Goal: Information Seeking & Learning: Learn about a topic

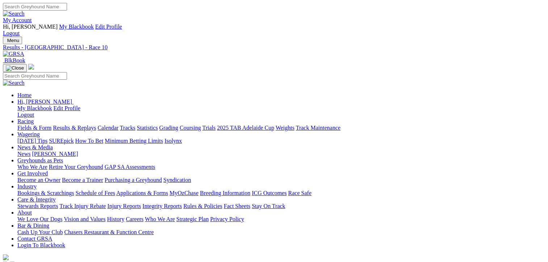
click at [28, 125] on link "Fields & Form" at bounding box center [34, 128] width 34 height 6
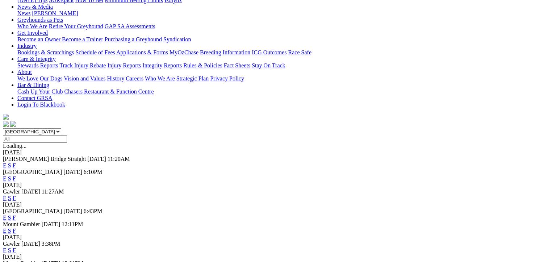
scroll to position [145, 0]
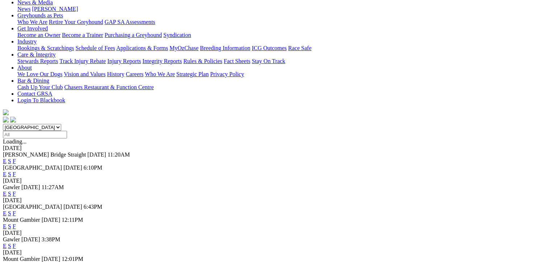
click at [16, 210] on link "F" at bounding box center [14, 213] width 3 height 6
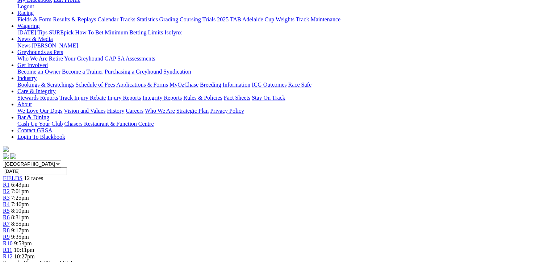
scroll to position [109, 0]
drag, startPoint x: 258, startPoint y: 230, endPoint x: 43, endPoint y: 122, distance: 240.6
drag, startPoint x: 43, startPoint y: 122, endPoint x: 109, endPoint y: 159, distance: 75.8
copy tbody "Dashing Dayna Gavin Harris 2234 31.18 $5.50 Secret Super Colin Swain 1517 31.08…"
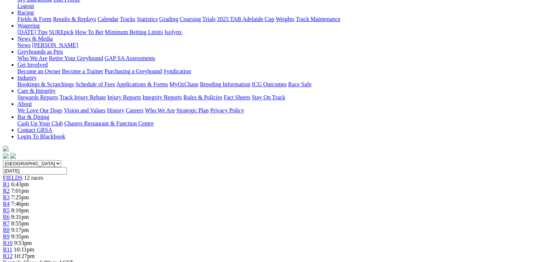
drag, startPoint x: 505, startPoint y: 209, endPoint x: 282, endPoint y: 121, distance: 240.5
drag, startPoint x: 506, startPoint y: 196, endPoint x: 281, endPoint y: 118, distance: 238.2
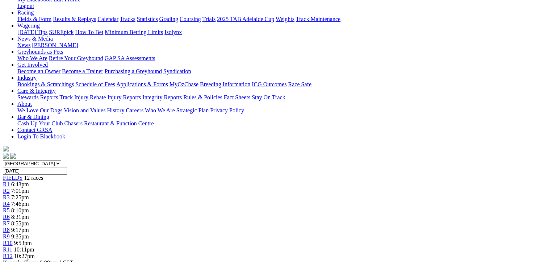
drag, startPoint x: 281, startPoint y: 118, endPoint x: 360, endPoint y: 157, distance: 87.9
copy tbody "Gebrselassie Brenda Oakey 33 31.32 $3.20 Victa Spencer Ron Schadow 4 32.16 $5.0…"
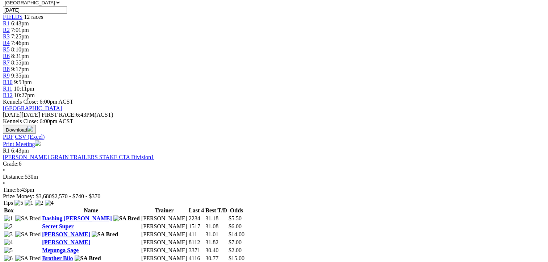
scroll to position [290, 0]
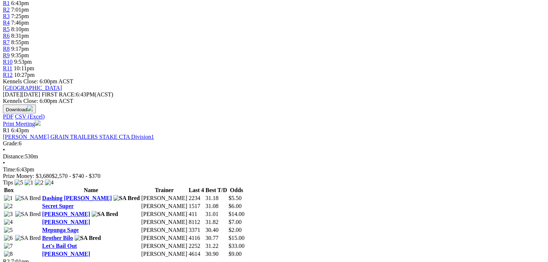
drag, startPoint x: 265, startPoint y: 182, endPoint x: 44, endPoint y: 125, distance: 228.1
drag, startPoint x: 44, startPoint y: 125, endPoint x: 116, endPoint y: 148, distance: 75.3
copy tbody "Parrakie Cameron Butcher 3412 30.70 $3.20 Hi There Frank Kim Johnstone 3725 31.…"
drag, startPoint x: 505, startPoint y: 180, endPoint x: 283, endPoint y: 122, distance: 229.8
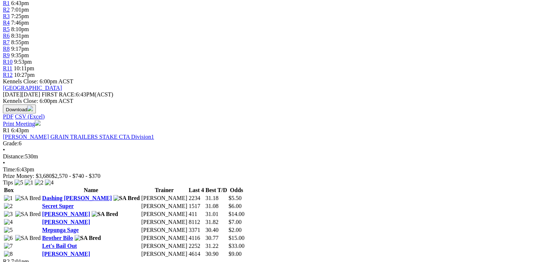
drag, startPoint x: 283, startPoint y: 122, endPoint x: 362, endPoint y: 159, distance: 87.5
copy tbody "Springvale Bray Gavin Harris 1612 42.67 $2.00 Reality Is Cameron Forshaw 2361 4…"
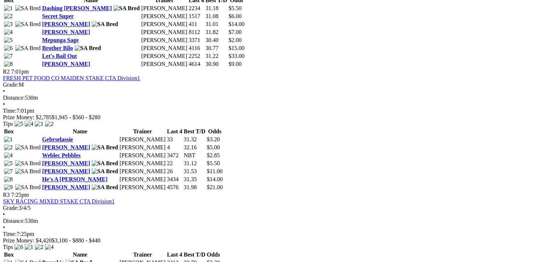
scroll to position [507, 0]
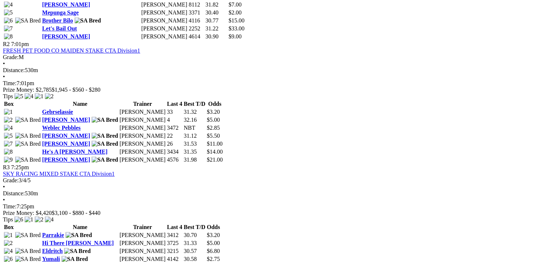
drag, startPoint x: 265, startPoint y: 147, endPoint x: 41, endPoint y: 45, distance: 246.7
drag, startPoint x: 41, startPoint y: 45, endPoint x: 102, endPoint y: 78, distance: 70.2
copy tbody "Keeley Rose Tony Lagana 3462 30.95 $33.00 Dashing Jordy Gavin Harris 3213 30.38…"
drag, startPoint x: 506, startPoint y: 148, endPoint x: 279, endPoint y: 43, distance: 250.4
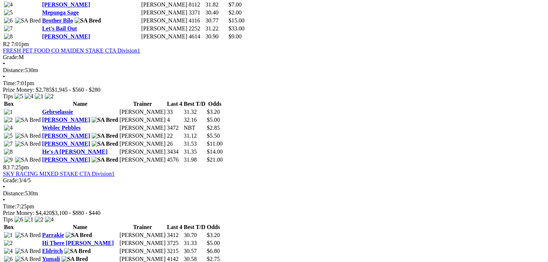
drag, startPoint x: 279, startPoint y: 43, endPoint x: 369, endPoint y: 101, distance: 107.2
copy tbody "Afire Craig Jaensch 2632 30.18 $2.50 Amron Tiger Kim Johnstone 3222 30.59 $4.20…"
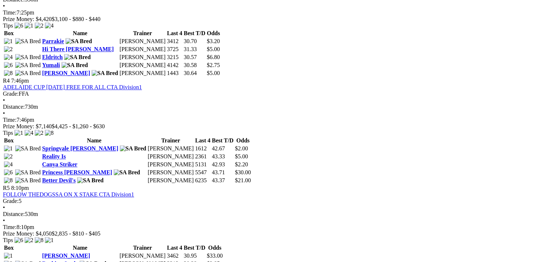
scroll to position [688, 0]
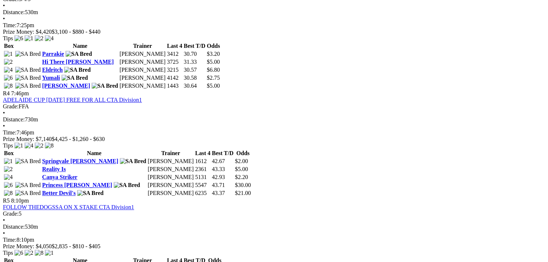
drag, startPoint x: 266, startPoint y: 150, endPoint x: 38, endPoint y: 38, distance: 254.2
drag, startPoint x: 38, startPoint y: 38, endPoint x: 101, endPoint y: 80, distance: 76.0
copy tbody "Indie Or Jill Jack Williams 4465 31.25 $9.00 Optimistic Reign Robyn Mackellar 3…"
drag, startPoint x: 505, startPoint y: 149, endPoint x: 280, endPoint y: 39, distance: 250.5
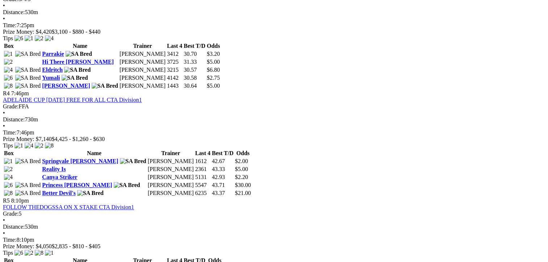
drag, startPoint x: 280, startPoint y: 39, endPoint x: 374, endPoint y: 102, distance: 112.8
copy tbody "Princess Tilley Brenda Oakey 6184 30.72 $11.00 Reiko Terror Paul Bodsworth 3714…"
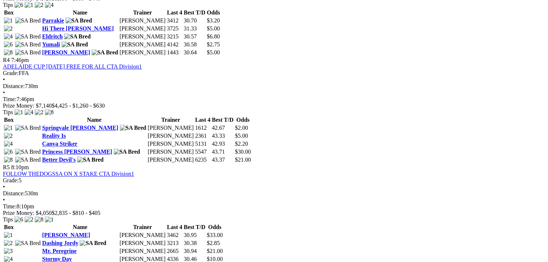
scroll to position [833, 0]
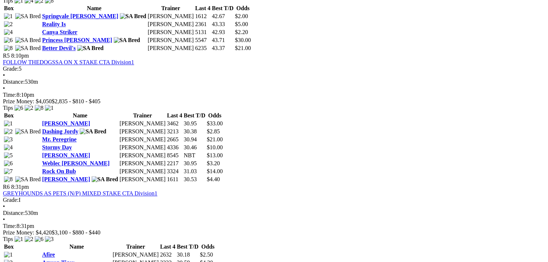
drag, startPoint x: 268, startPoint y: 172, endPoint x: 42, endPoint y: 113, distance: 233.1
drag, startPoint x: 42, startPoint y: 113, endPoint x: 113, endPoint y: 130, distance: 73.0
copy tbody "Vista Cadmium Manuel Stuppos 2247 34.82 $3.00 Canya Athena Kiah Hurley 4511 NBT…"
drag, startPoint x: 505, startPoint y: 172, endPoint x: 280, endPoint y: 112, distance: 232.5
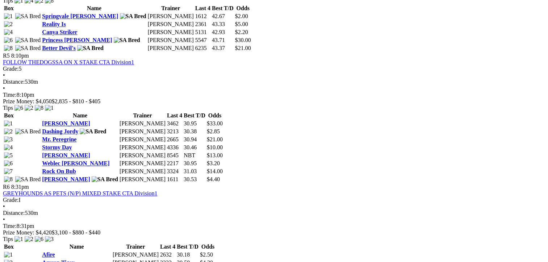
drag, startPoint x: 280, startPoint y: 112, endPoint x: 353, endPoint y: 147, distance: 81.0
copy tbody "Long Gully Ted Paula Hearnden 4322 35.01 $14.00 Vista Argon Adrien Chevalier 46…"
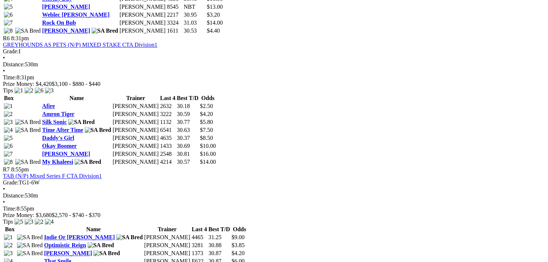
scroll to position [1014, 0]
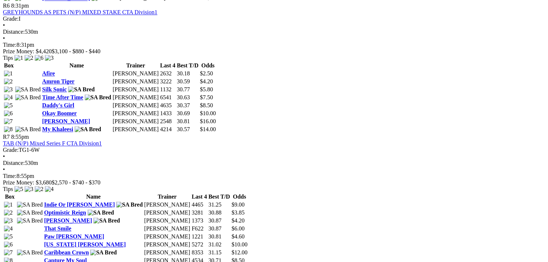
drag, startPoint x: 264, startPoint y: 126, endPoint x: 43, endPoint y: 69, distance: 227.9
drag, startPoint x: 43, startPoint y: 69, endPoint x: 115, endPoint y: 101, distance: 78.8
drag, startPoint x: 504, startPoint y: 143, endPoint x: 284, endPoint y: 71, distance: 231.1
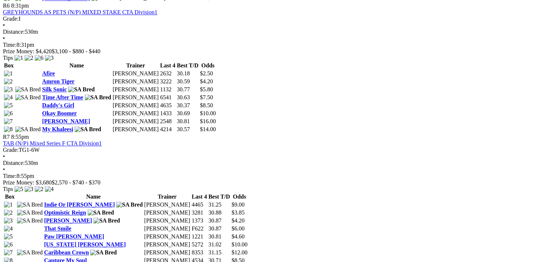
drag, startPoint x: 284, startPoint y: 71, endPoint x: 356, endPoint y: 117, distance: 85.8
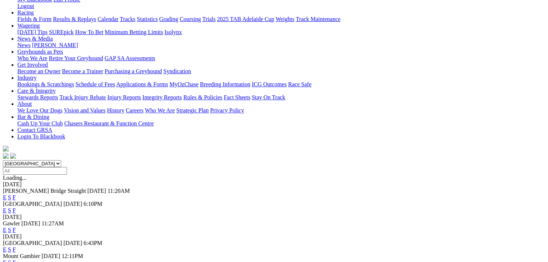
scroll to position [145, 0]
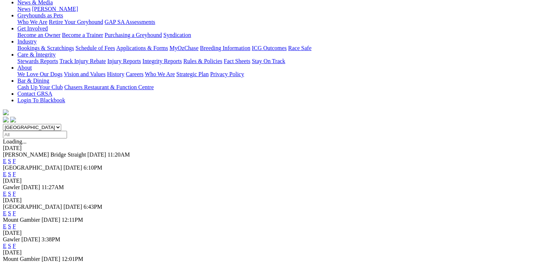
click at [16, 243] on link "F" at bounding box center [14, 246] width 3 height 6
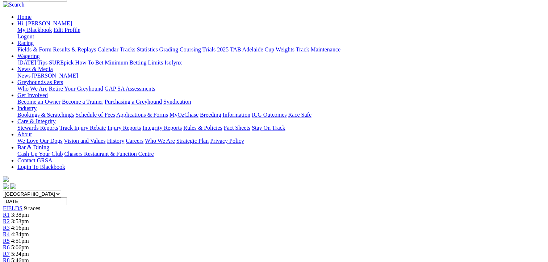
scroll to position [109, 0]
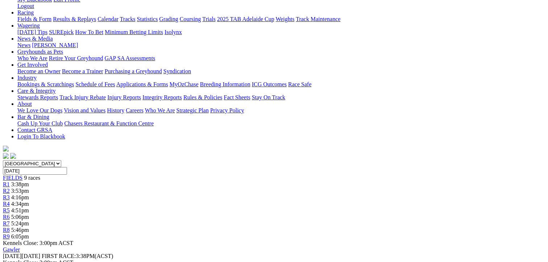
drag, startPoint x: 267, startPoint y: 181, endPoint x: 37, endPoint y: 123, distance: 236.9
drag, startPoint x: 37, startPoint y: 123, endPoint x: 101, endPoint y: 133, distance: 64.8
copy tbody "[PERSON_NAME] Milk [PERSON_NAME] 6113 23.15 $3.00 Carry On Izzy [PERSON_NAME] 3…"
drag, startPoint x: 505, startPoint y: 181, endPoint x: 280, endPoint y: 124, distance: 231.9
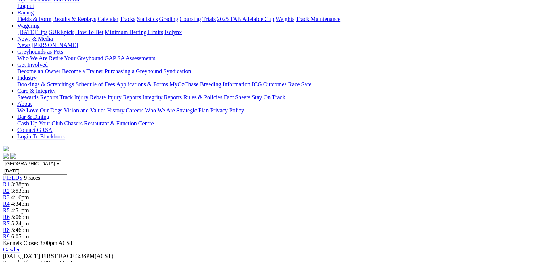
drag, startPoint x: 280, startPoint y: 124, endPoint x: 337, endPoint y: 153, distance: 64.3
copy tbody "Binnaway [PERSON_NAME] 4133 22.83 $5.00 Toora [PERSON_NAME] [PERSON_NAME] 2156 …"
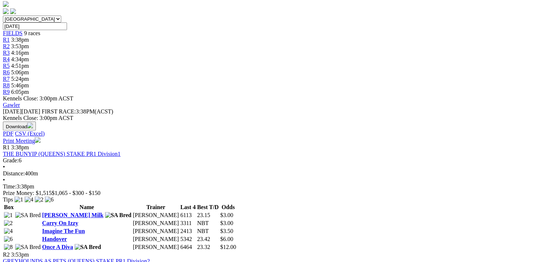
scroll to position [253, 0]
drag, startPoint x: 265, startPoint y: 172, endPoint x: 43, endPoint y: 117, distance: 229.2
drag, startPoint x: 43, startPoint y: 117, endPoint x: 114, endPoint y: 136, distance: 73.3
copy tbody "Fast Headache [PERSON_NAME] 1465 23.29 $5.00 Air Cruiser [PERSON_NAME] 1711 22.…"
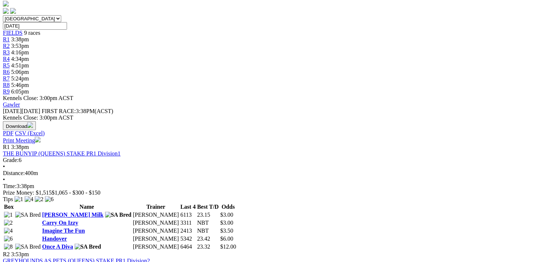
drag, startPoint x: 506, startPoint y: 172, endPoint x: 283, endPoint y: 113, distance: 230.3
drag, startPoint x: 283, startPoint y: 113, endPoint x: 349, endPoint y: 143, distance: 72.7
copy tbody "Bang Bang [PERSON_NAME] [PERSON_NAME] 1131 37.97 $6.00 Memories Of Rose [PERSON…"
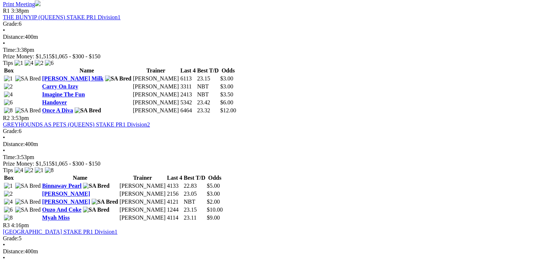
scroll to position [398, 0]
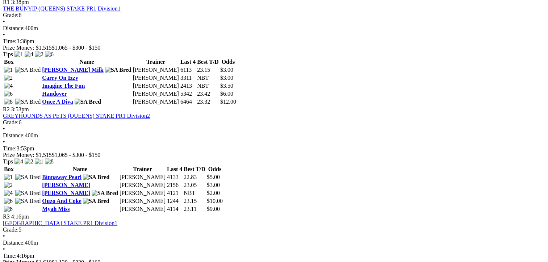
drag, startPoint x: 265, startPoint y: 178, endPoint x: 45, endPoint y: 102, distance: 232.9
drag, startPoint x: 45, startPoint y: 102, endPoint x: 129, endPoint y: 143, distance: 93.1
copy tbody "[PERSON_NAME] [PERSON_NAME] 6133 NBT $3.00 Nitro Bolt [PERSON_NAME] 2455 23.35 …"
drag, startPoint x: 487, startPoint y: 179, endPoint x: 282, endPoint y: 104, distance: 218.0
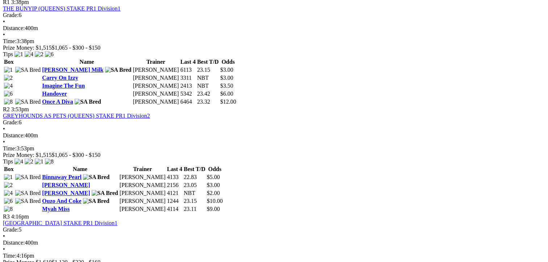
drag, startPoint x: 282, startPoint y: 104, endPoint x: 379, endPoint y: 151, distance: 108.0
copy tbody "[PERSON_NAME] [PERSON_NAME] 6124 22.93 - [MEDICAL_DATA] Unleaded [PERSON_NAME] …"
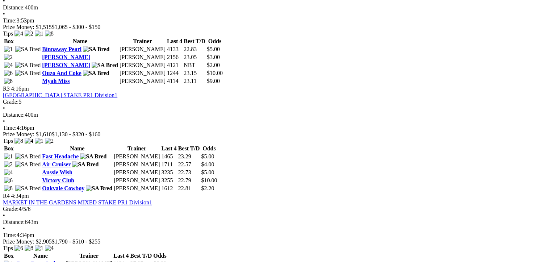
scroll to position [579, 0]
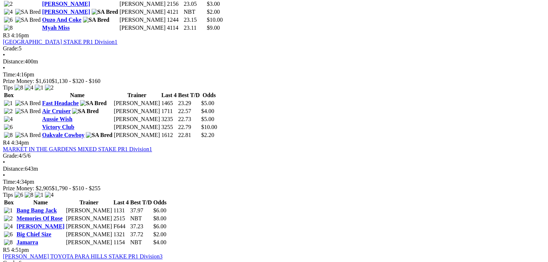
drag, startPoint x: 267, startPoint y: 167, endPoint x: 40, endPoint y: 74, distance: 245.5
drag, startPoint x: 40, startPoint y: 74, endPoint x: 152, endPoint y: 121, distance: 121.6
copy tbody "Boots [PERSON_NAME] 3711 22.23 - Tectonic [PERSON_NAME] 2145 22.78 - Town Stran…"
drag, startPoint x: 505, startPoint y: 179, endPoint x: 285, endPoint y: 77, distance: 243.1
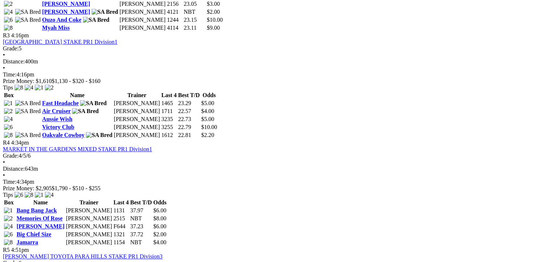
drag, startPoint x: 285, startPoint y: 77, endPoint x: 363, endPoint y: 102, distance: 82.8
copy tbody "Life's A Bounty [PERSON_NAME] 1537 30.76 - [PERSON_NAME] [PERSON_NAME] 1666 NBT…"
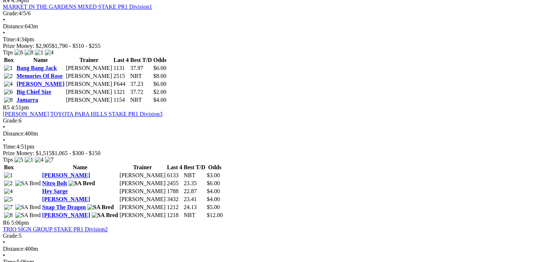
scroll to position [724, 0]
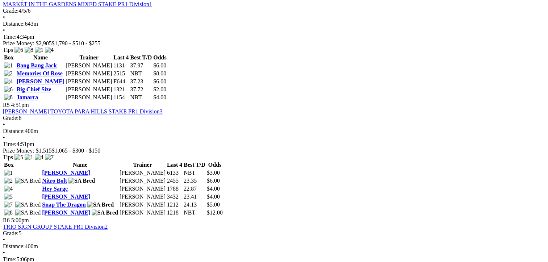
drag, startPoint x: 265, startPoint y: 172, endPoint x: 43, endPoint y: 109, distance: 230.6
drag, startPoint x: 43, startPoint y: 109, endPoint x: 118, endPoint y: 132, distance: 78.6
copy tbody "Wreaking Havoc [PERSON_NAME] 5171 NBT - [PERSON_NAME] [PERSON_NAME] 2226 30.93 …"
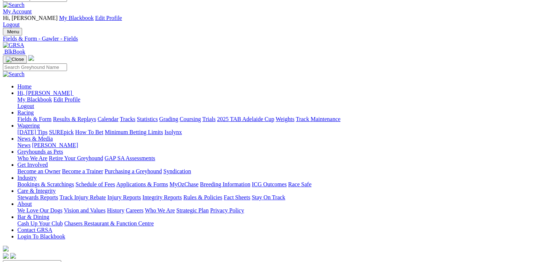
scroll to position [0, 0]
